Goal: Find specific page/section: Find specific page/section

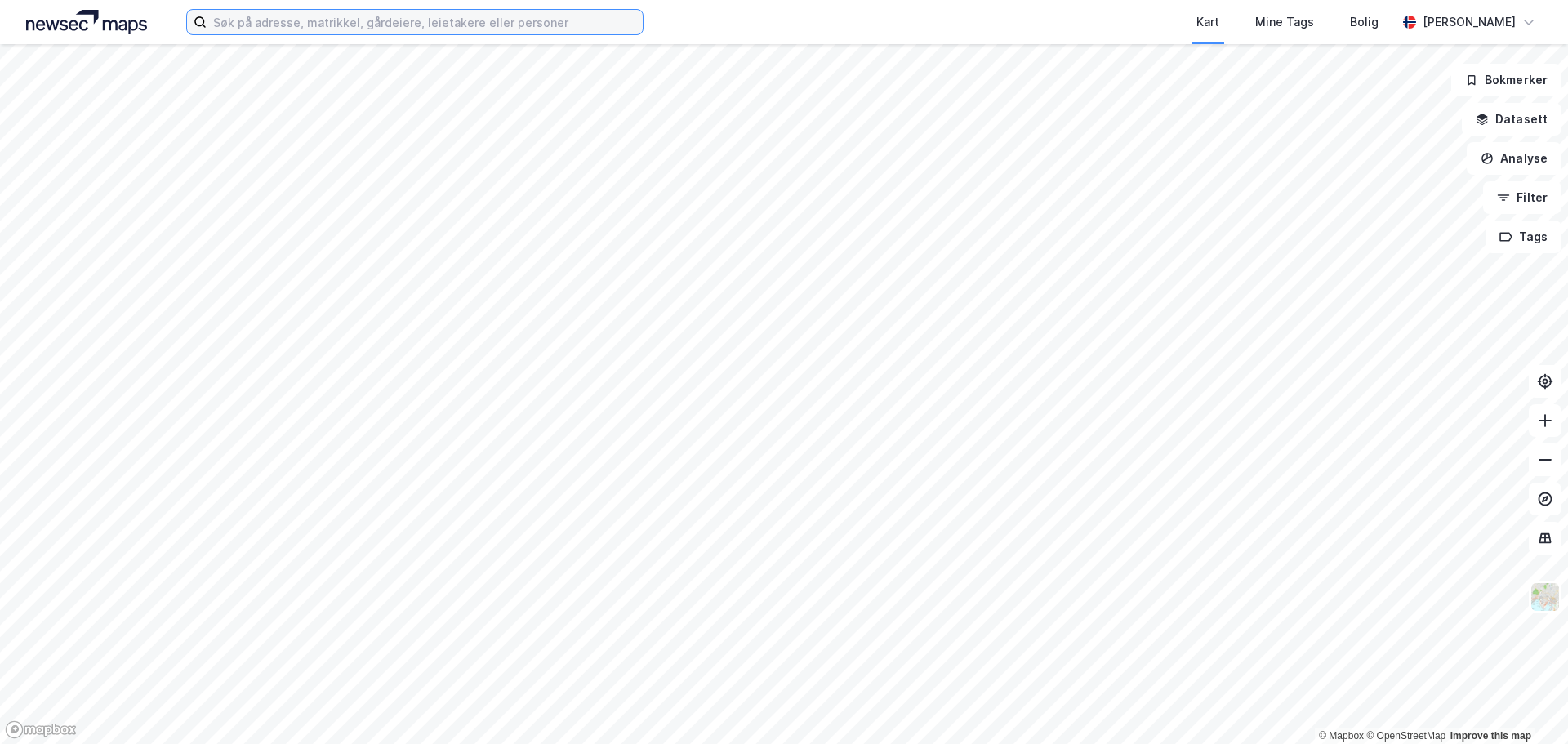
click at [350, 32] on input at bounding box center [424, 22] width 436 height 25
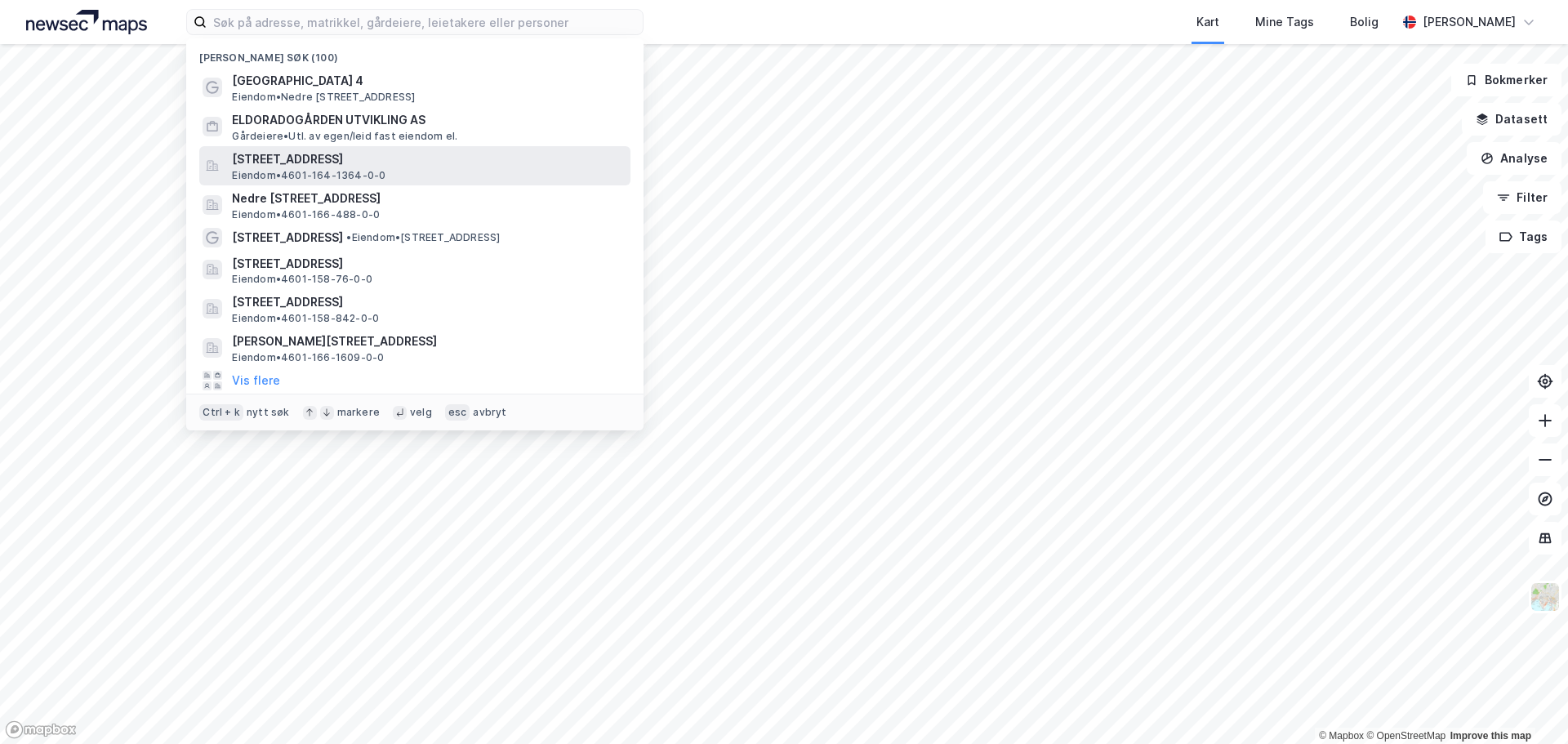
click at [304, 164] on span "[STREET_ADDRESS]" at bounding box center [427, 159] width 392 height 20
